Goal: Information Seeking & Learning: Learn about a topic

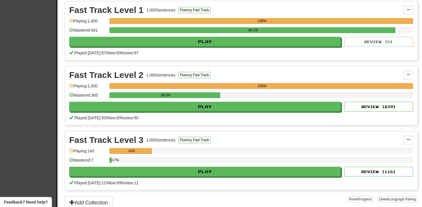
scroll to position [147, 0]
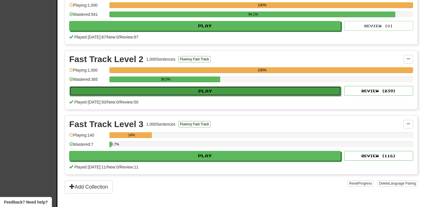
click at [165, 92] on button "Play" at bounding box center [204, 91] width 271 height 10
select select "**"
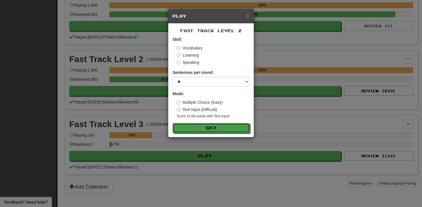
drag, startPoint x: 197, startPoint y: 126, endPoint x: 172, endPoint y: 68, distance: 62.7
click at [172, 68] on div "Fast Track Level 2 Skill: Vocabulary Listening Speaking Sentences per round: * …" at bounding box center [211, 80] width 86 height 113
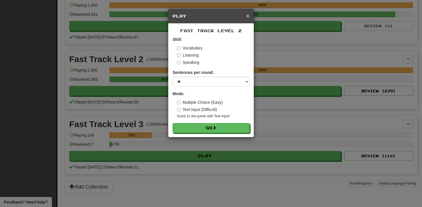
click at [247, 18] on span "×" at bounding box center [247, 15] width 3 height 7
